Goal: Information Seeking & Learning: Learn about a topic

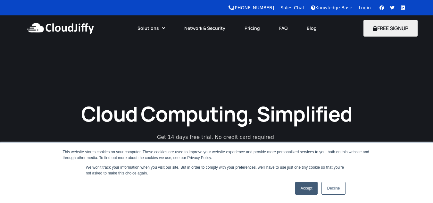
click at [305, 191] on link "Accept" at bounding box center [306, 188] width 23 height 13
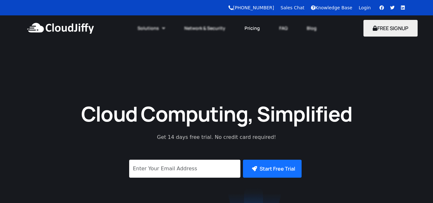
click at [251, 29] on link "Pricing" at bounding box center [252, 28] width 35 height 14
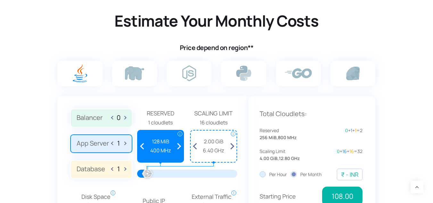
scroll to position [396, 0]
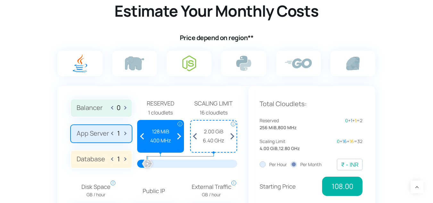
click at [192, 63] on img at bounding box center [189, 63] width 14 height 16
click at [0, 0] on input "radio" at bounding box center [0, 0] width 0 height 0
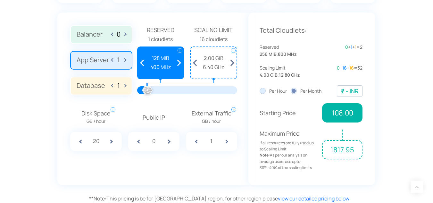
scroll to position [467, 0]
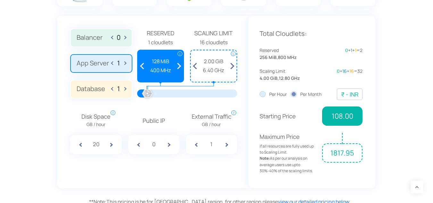
click at [264, 95] on label "Per Hour" at bounding box center [272, 94] width 27 height 7
click at [0, 0] on input "Per Hour" at bounding box center [0, 0] width 0 height 0
click at [296, 93] on label "Per Month" at bounding box center [305, 94] width 31 height 7
click at [0, 0] on input "Per Month" at bounding box center [0, 0] width 0 height 0
